Goal: Transaction & Acquisition: Purchase product/service

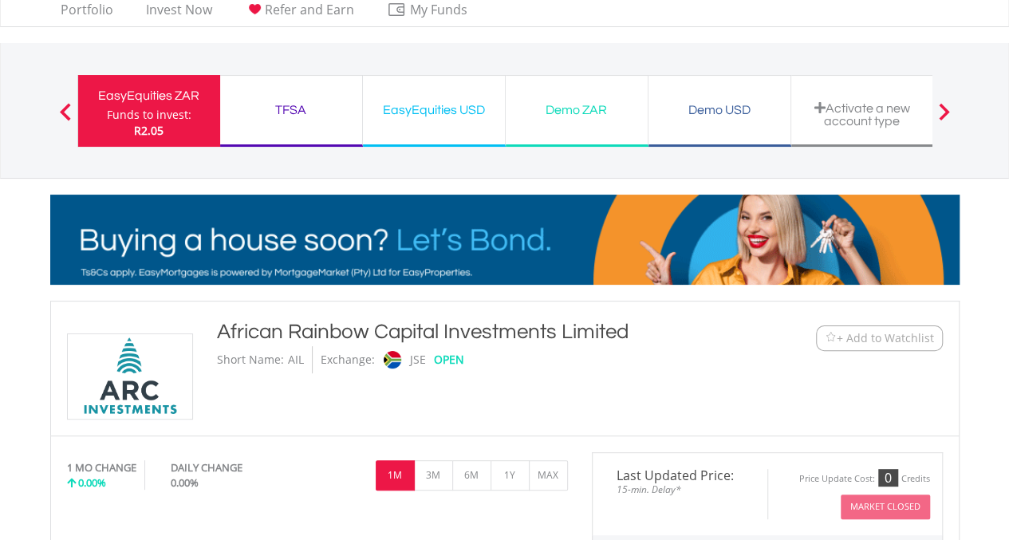
scroll to position [101, 0]
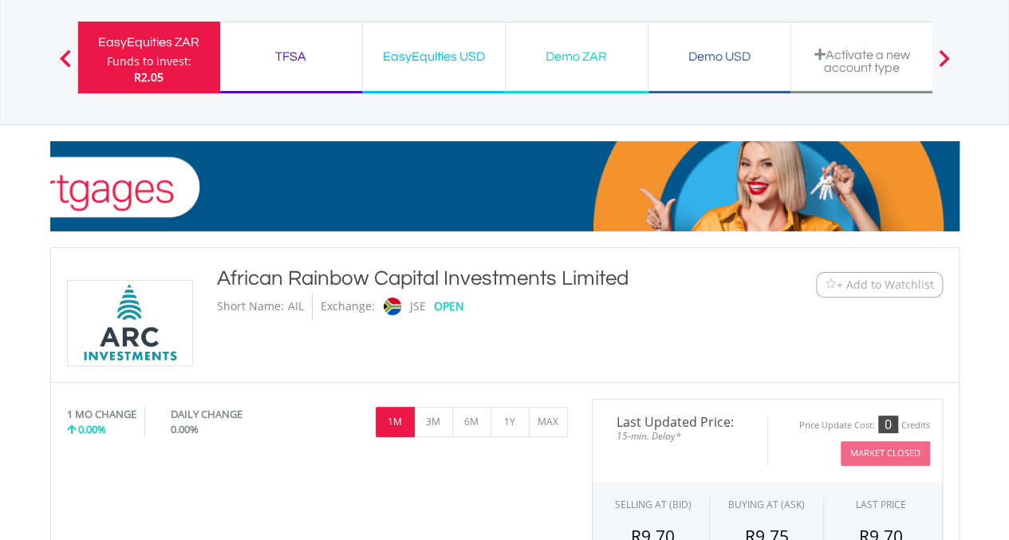
click at [67, 65] on span at bounding box center [65, 58] width 11 height 18
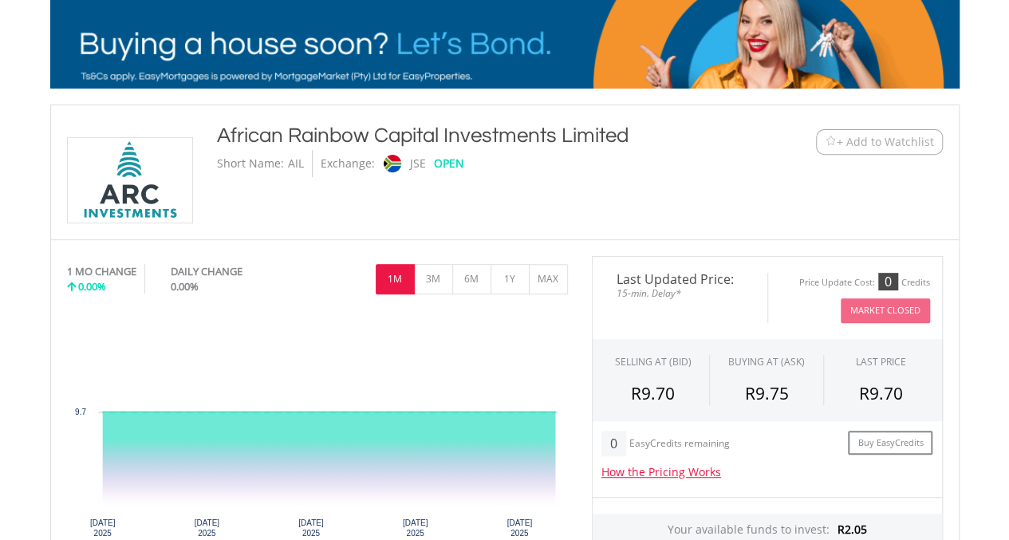
scroll to position [208, 0]
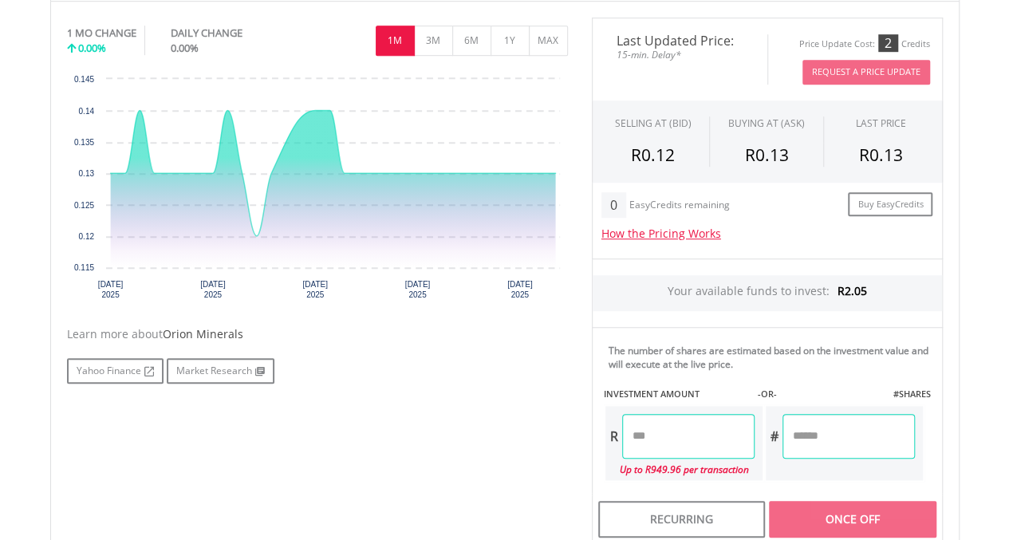
scroll to position [651, 0]
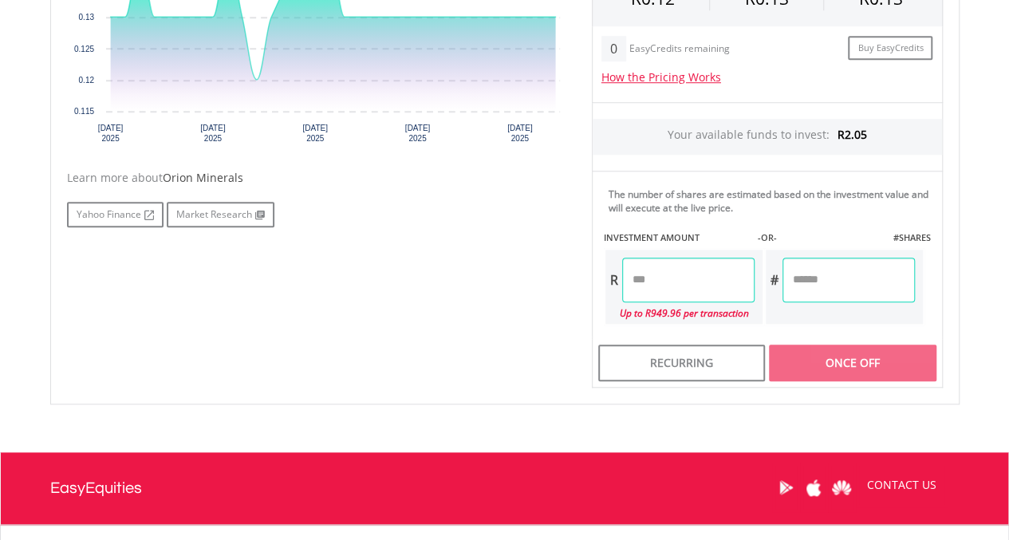
click at [674, 287] on input "number" at bounding box center [688, 280] width 132 height 45
type input "*"
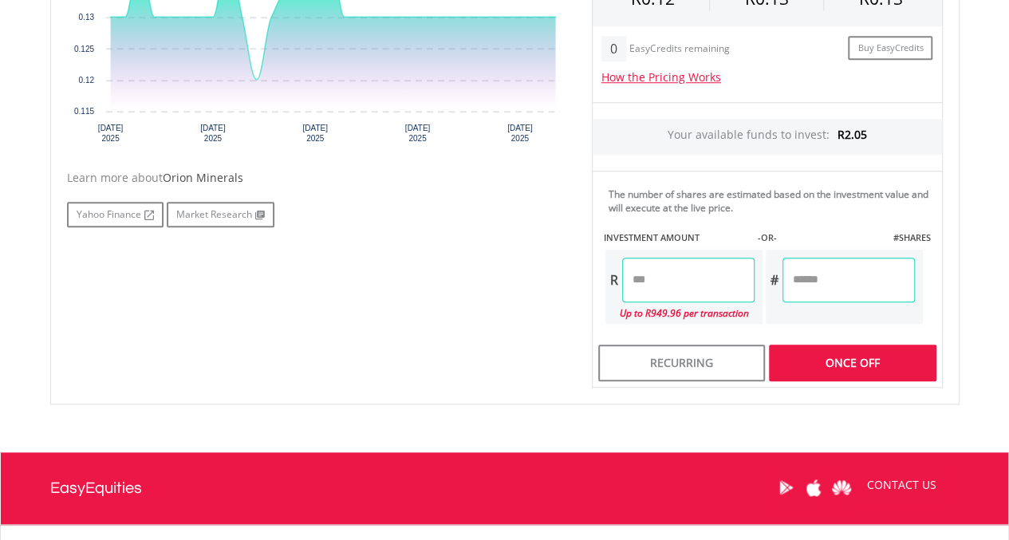
type input "****"
type input "*******"
click at [835, 355] on div "Last Updated Price: 15-min. Delay* Price Update Cost: 2 Credits Request A Price…" at bounding box center [767, 124] width 375 height 527
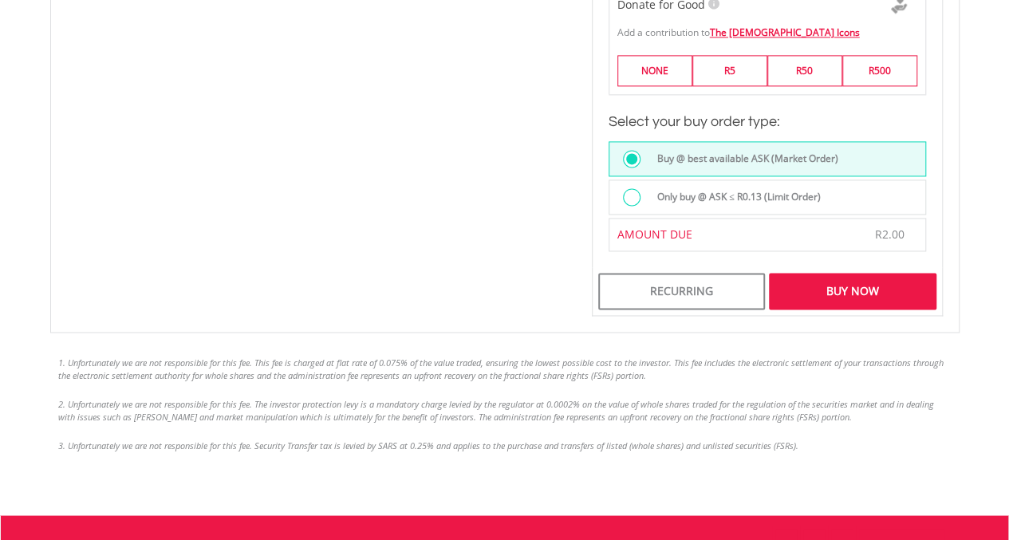
scroll to position [1160, 0]
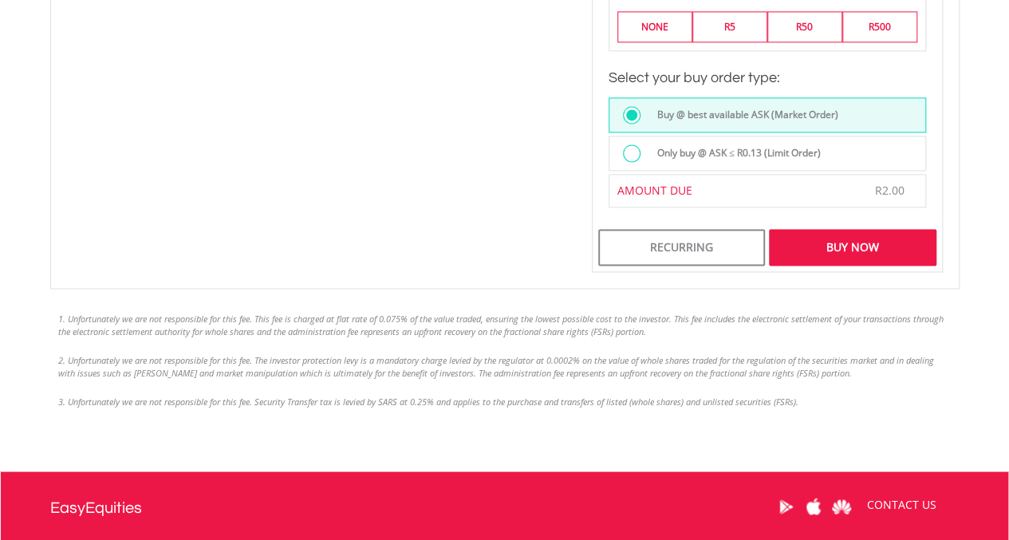
click at [794, 231] on div "Buy Now" at bounding box center [852, 247] width 167 height 37
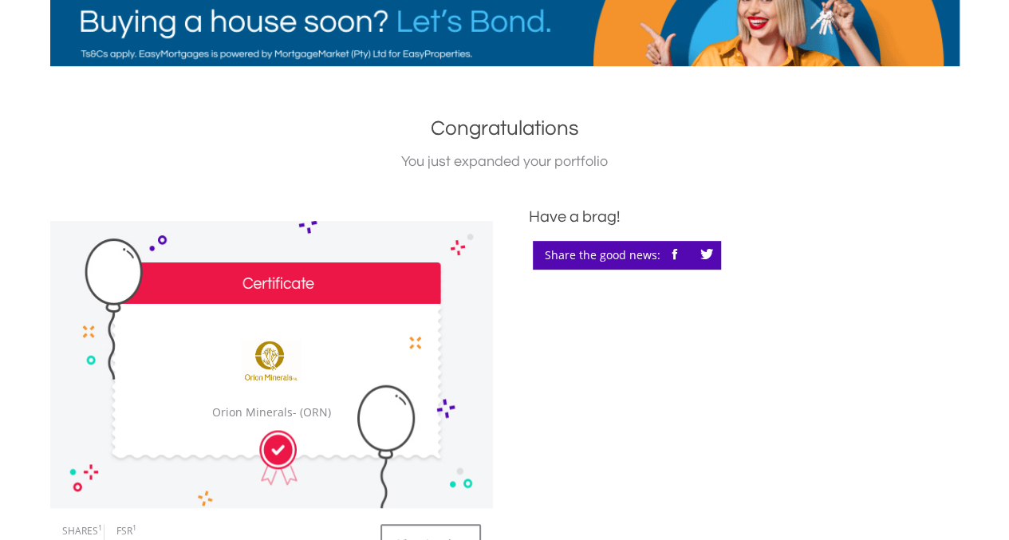
scroll to position [190, 0]
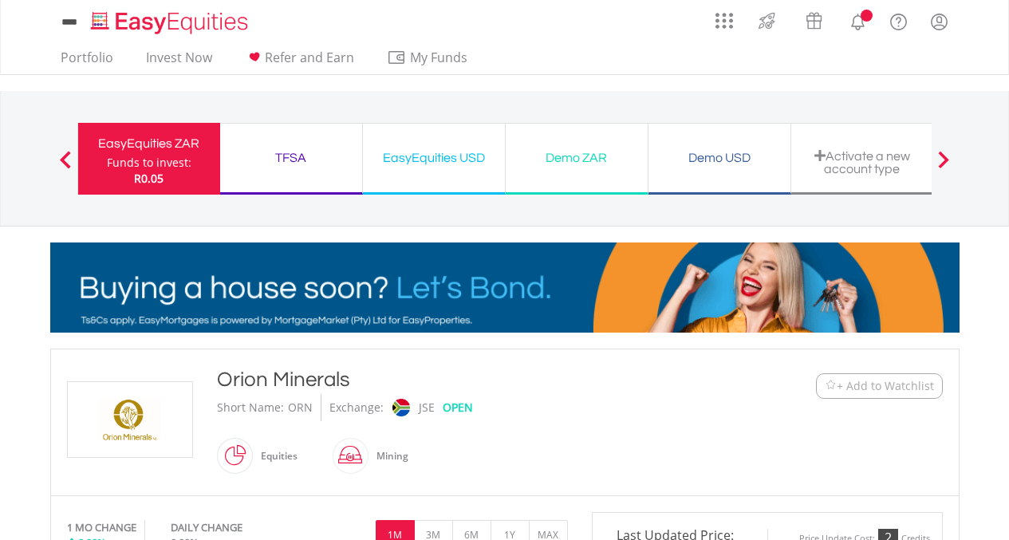
scroll to position [790, 0]
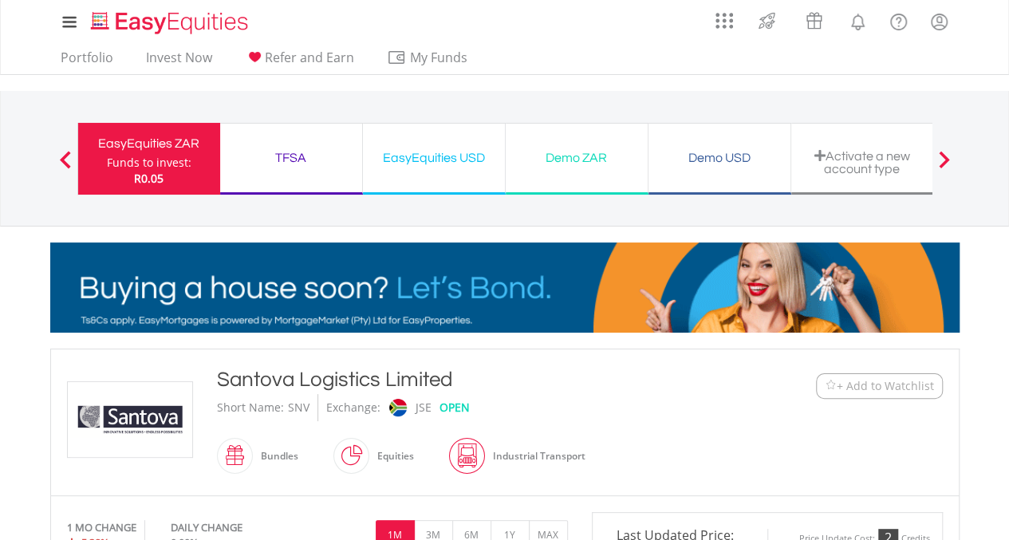
click at [847, 381] on span "+ Add to Watchlist" at bounding box center [885, 386] width 97 height 16
